Goal: Transaction & Acquisition: Purchase product/service

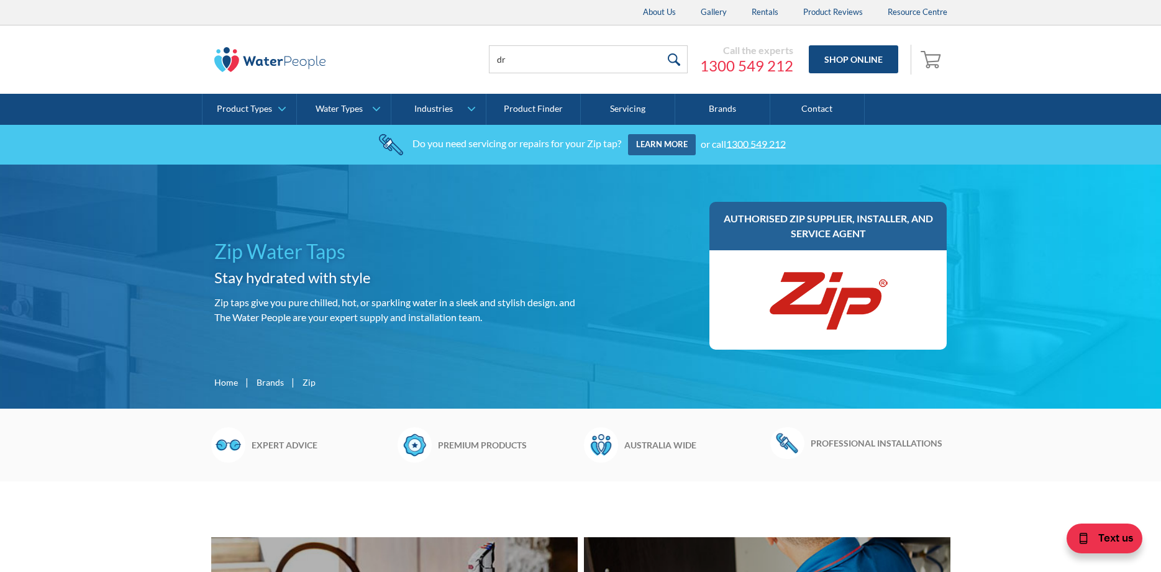
type input "d"
type input "fountain"
click at [661, 45] on input "submit" at bounding box center [674, 59] width 27 height 28
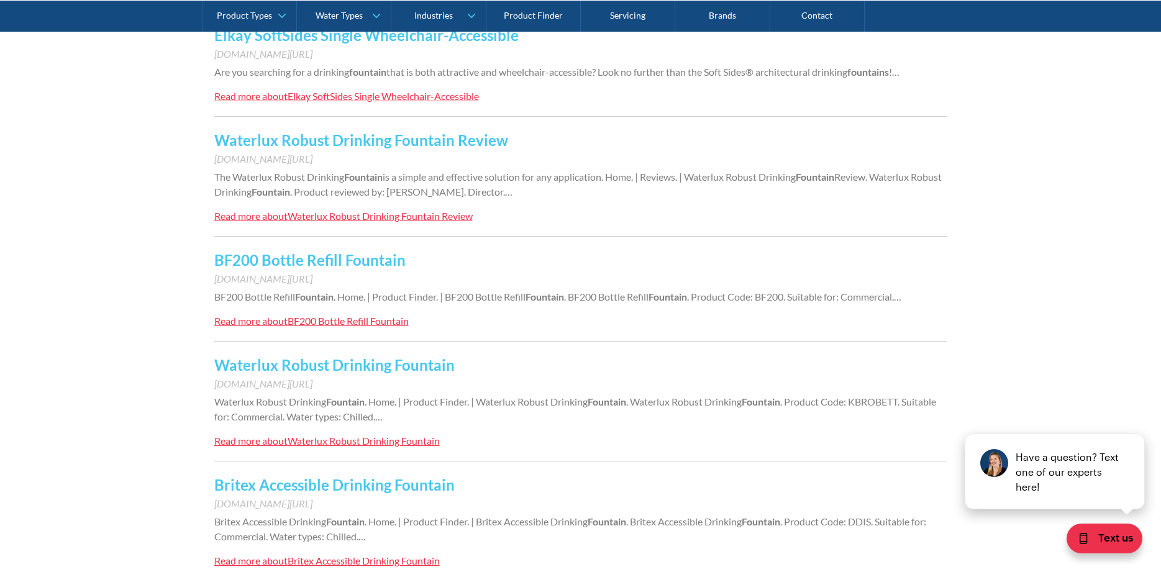
click at [359, 363] on link "Waterlux Robust Drinking Fountain" at bounding box center [334, 365] width 240 height 18
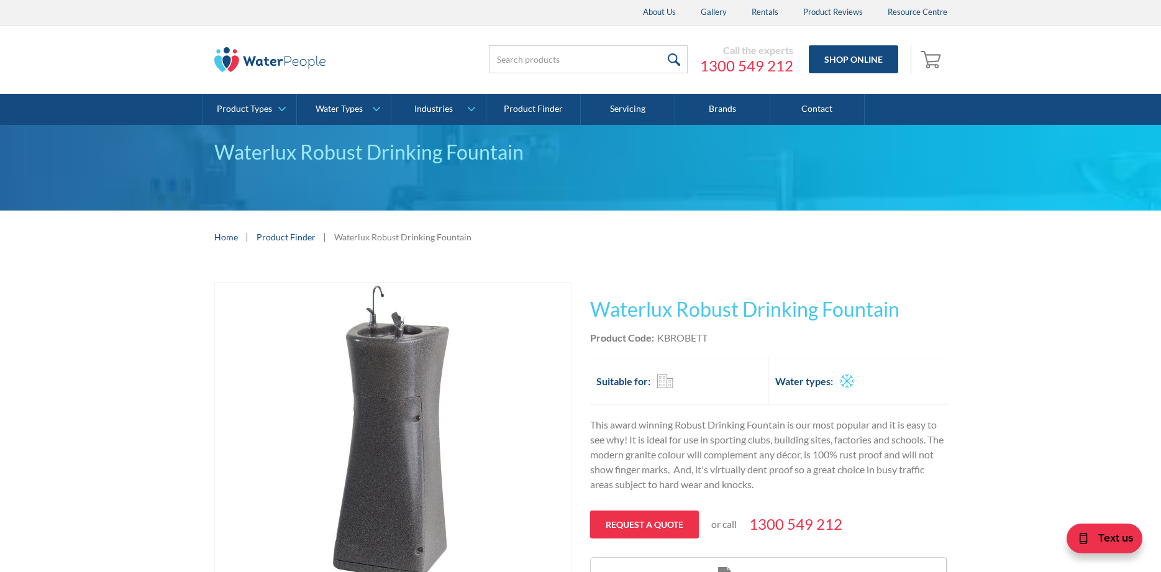
click at [361, 238] on div "Waterlux Robust Drinking Fountain" at bounding box center [402, 236] width 137 height 13
click at [279, 241] on link "Product Finder" at bounding box center [286, 236] width 59 height 13
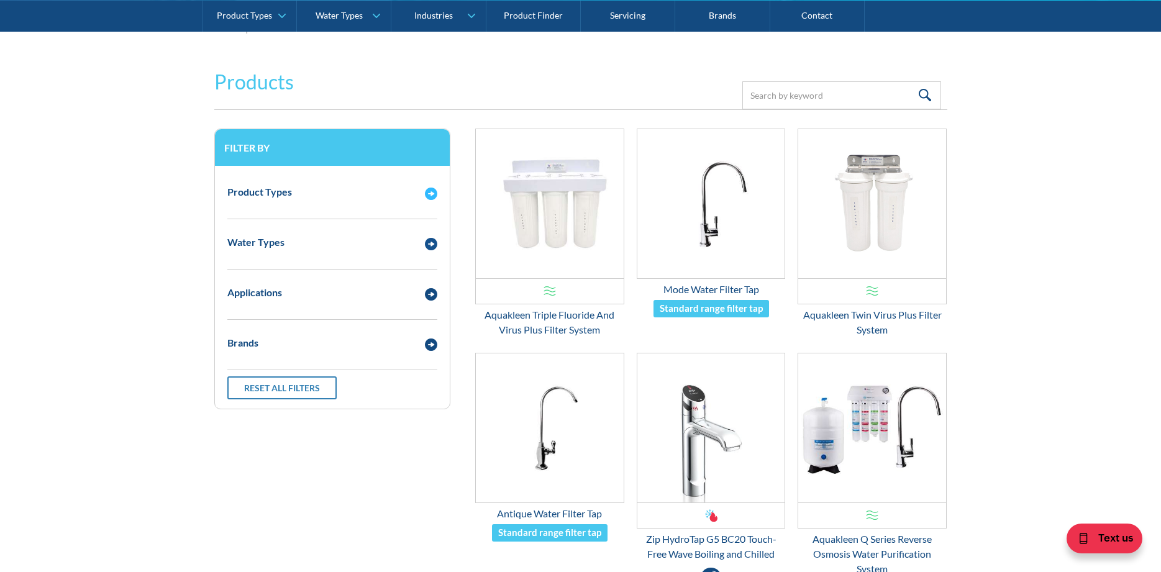
click at [334, 197] on div "Product Types" at bounding box center [320, 192] width 198 height 16
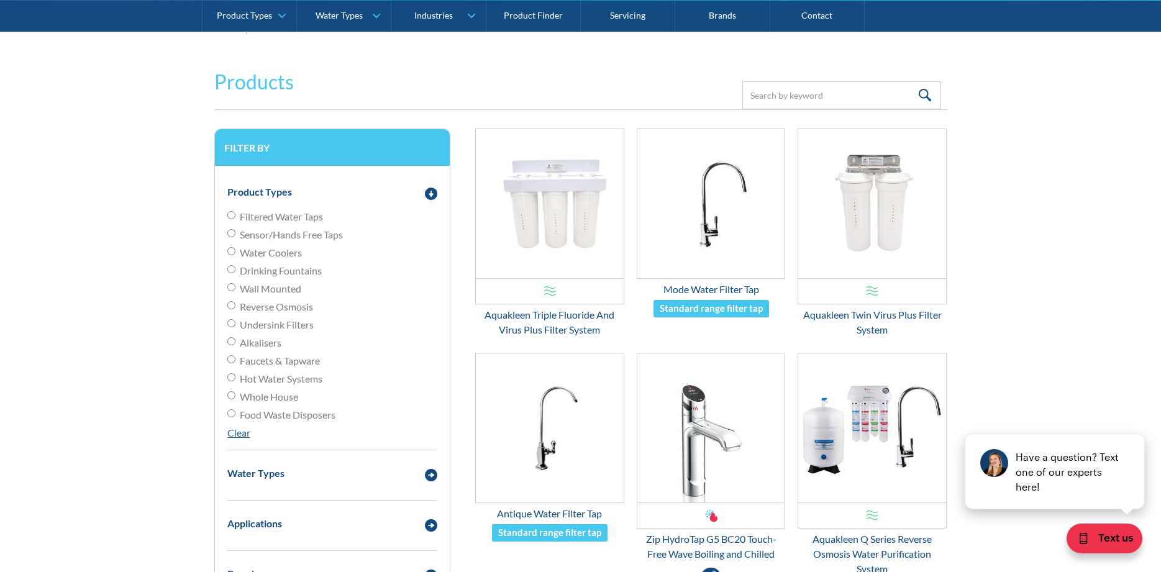
click at [276, 271] on span "Drinking Fountains" at bounding box center [281, 270] width 82 height 15
click at [235, 271] on input "Drinking Fountains" at bounding box center [231, 269] width 8 height 8
radio input "true"
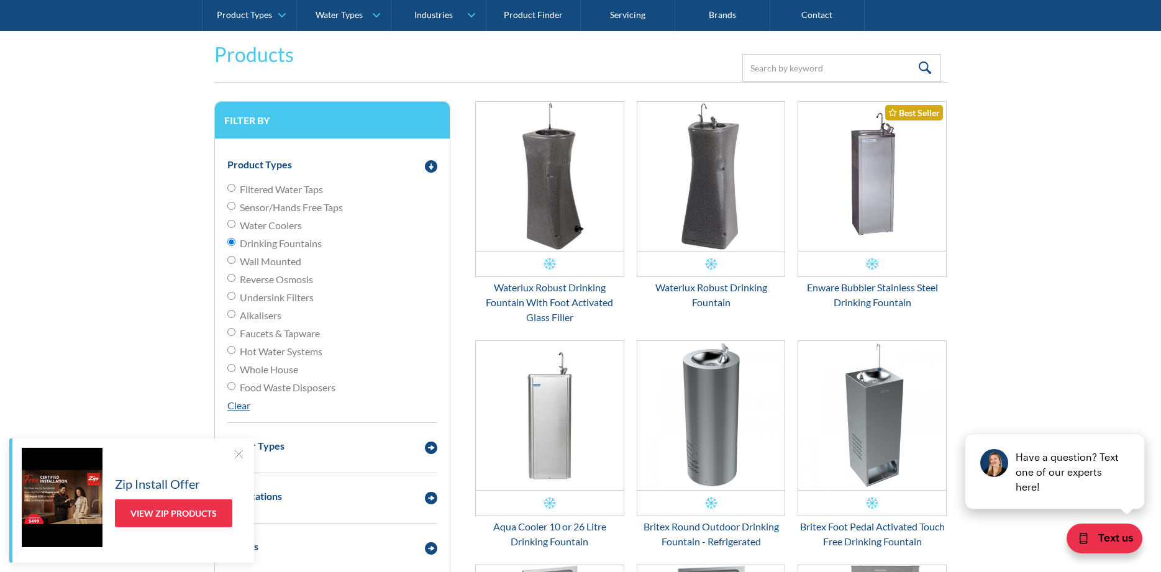
scroll to position [190, 0]
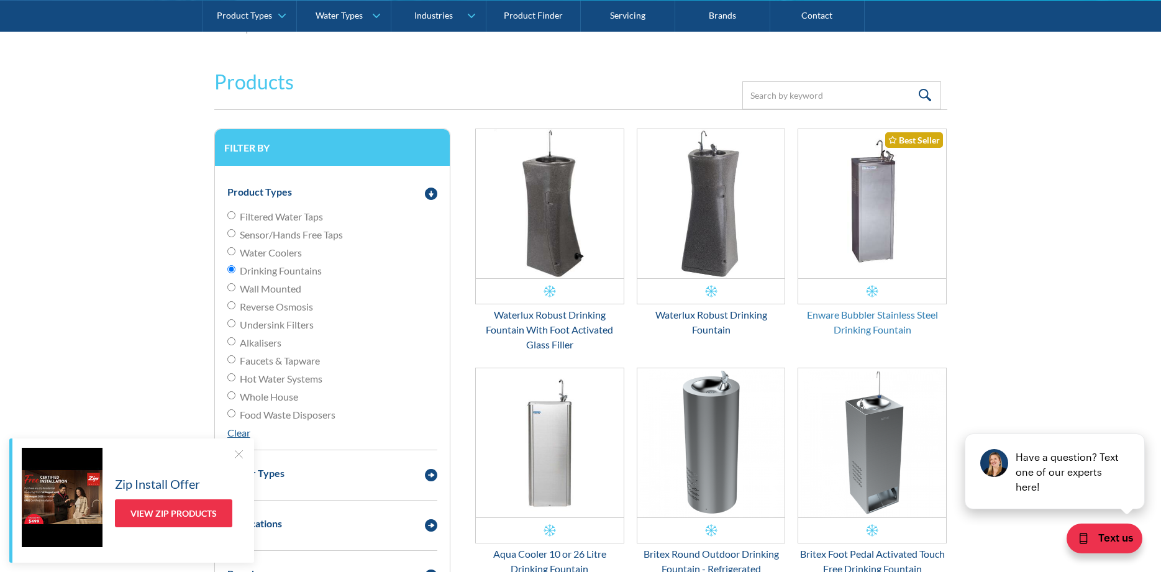
click at [863, 320] on div "Enware Bubbler Stainless Steel Drinking Fountain" at bounding box center [871, 322] width 149 height 30
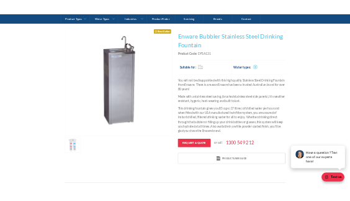
scroll to position [190, 0]
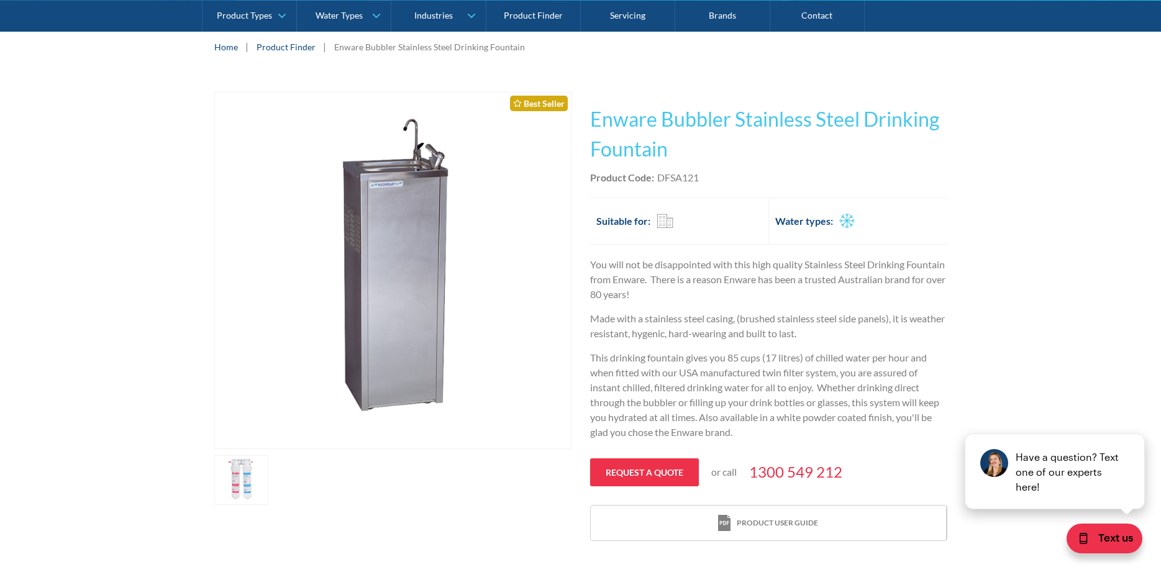
click at [416, 155] on img "open lightbox" at bounding box center [393, 271] width 356 height 356
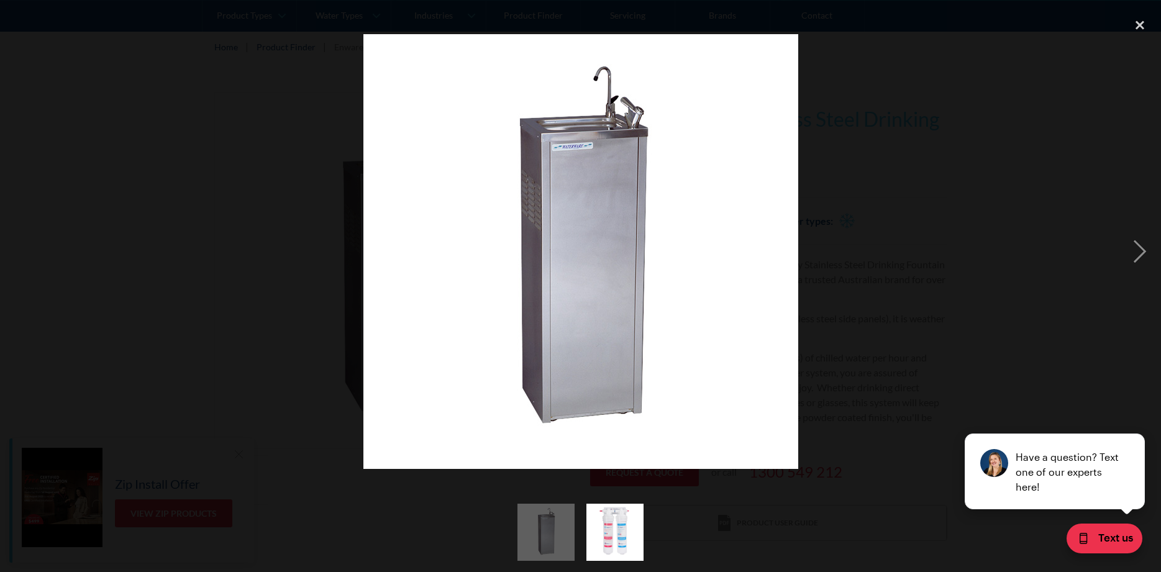
click at [614, 252] on img at bounding box center [580, 251] width 435 height 435
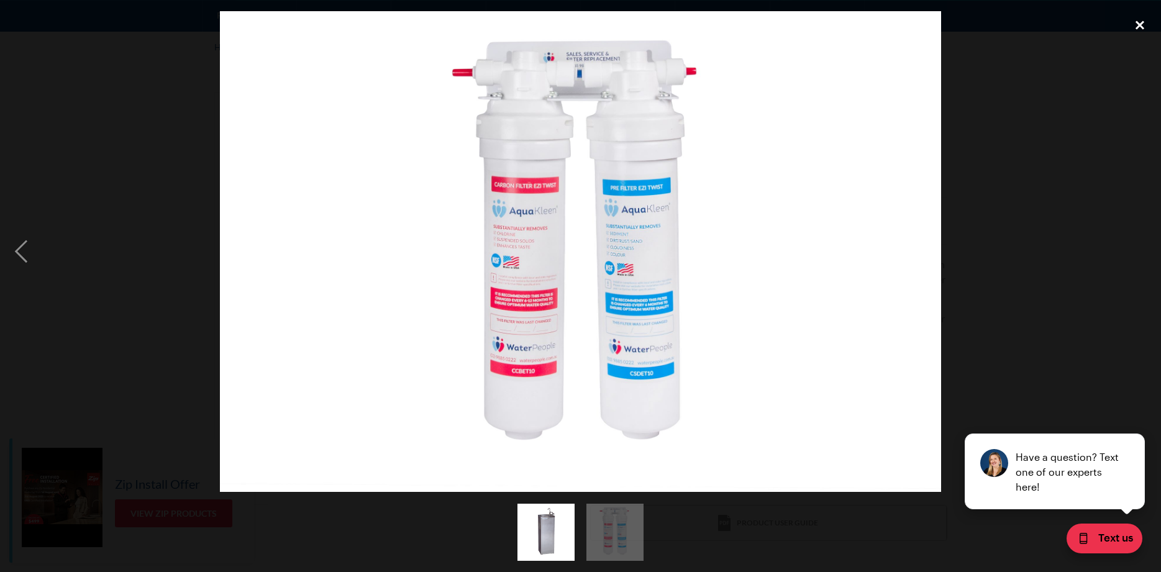
click at [1142, 19] on div "close lightbox" at bounding box center [1140, 24] width 42 height 27
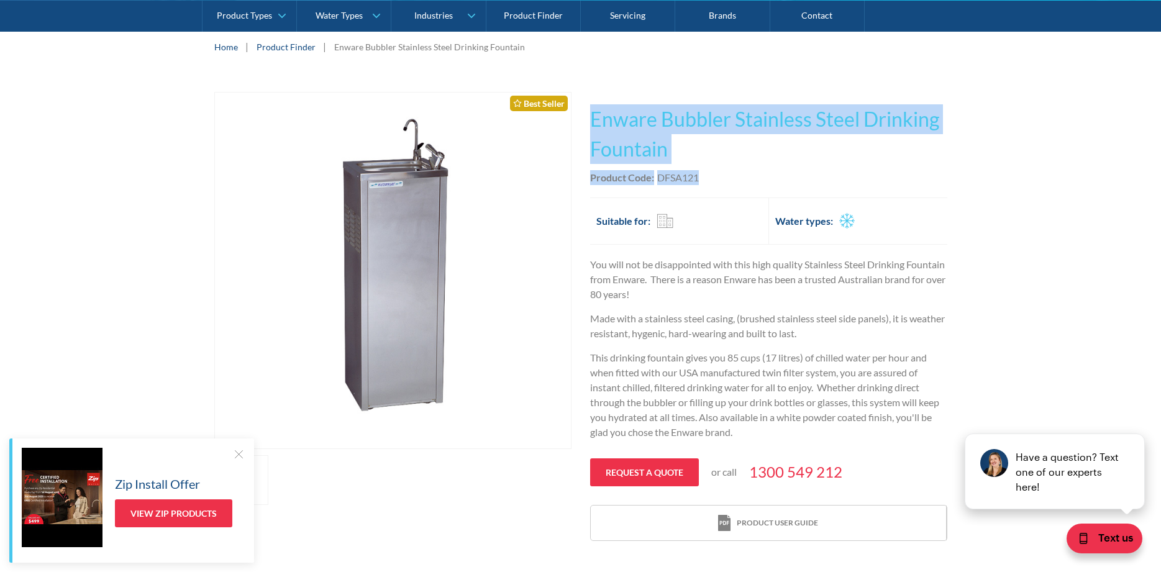
drag, startPoint x: 594, startPoint y: 111, endPoint x: 752, endPoint y: 178, distance: 171.4
click at [752, 178] on div "This tap design is included in our standard range tap options when you purchase…" at bounding box center [768, 317] width 357 height 450
copy div "Enware Bubbler Stainless Steel Drinking Fountain Freestanding Outdoor Indoor En…"
